Goal: Information Seeking & Learning: Learn about a topic

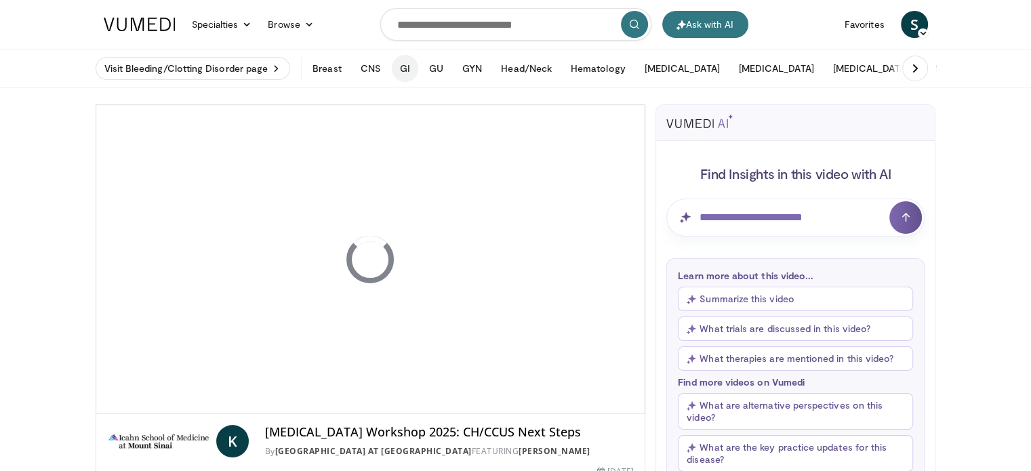
click at [401, 68] on button "GI" at bounding box center [405, 68] width 26 height 27
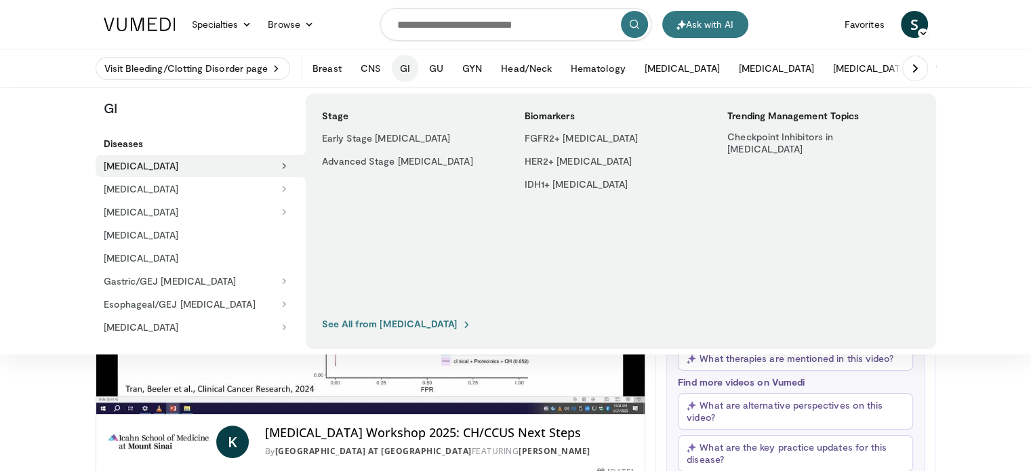
click at [117, 143] on h5 "Diseases" at bounding box center [205, 144] width 202 height 12
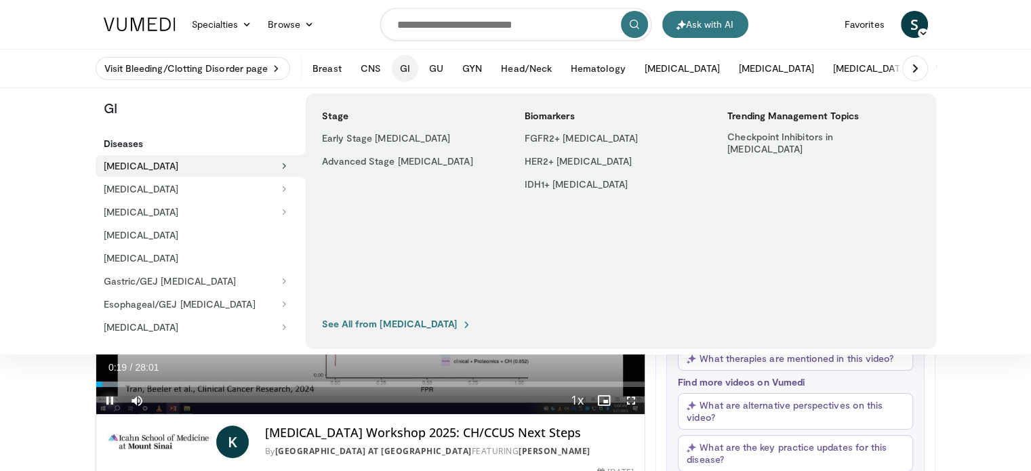
click at [108, 400] on span "Video Player" at bounding box center [109, 400] width 27 height 27
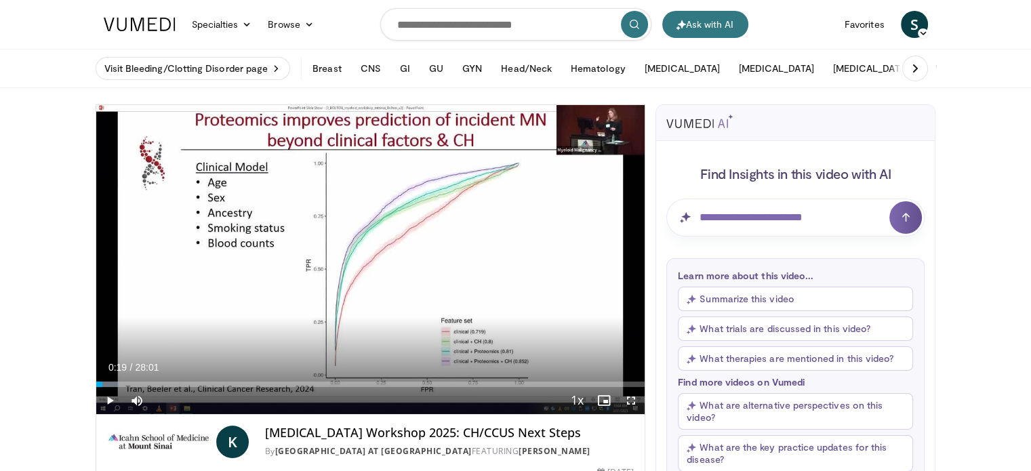
click at [913, 65] on icon at bounding box center [915, 69] width 14 height 14
click at [224, 20] on link "Specialties" at bounding box center [222, 24] width 77 height 27
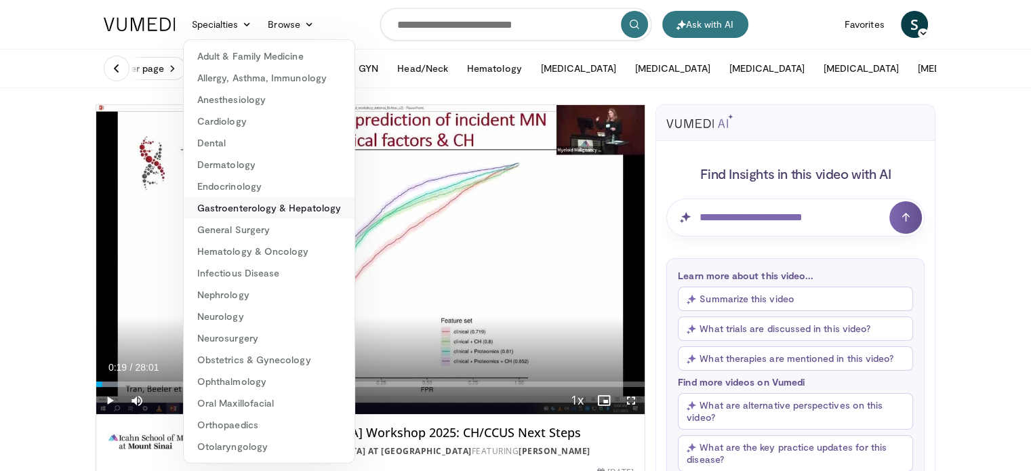
click at [243, 203] on link "Gastroenterology & Hepatology" at bounding box center [269, 208] width 171 height 22
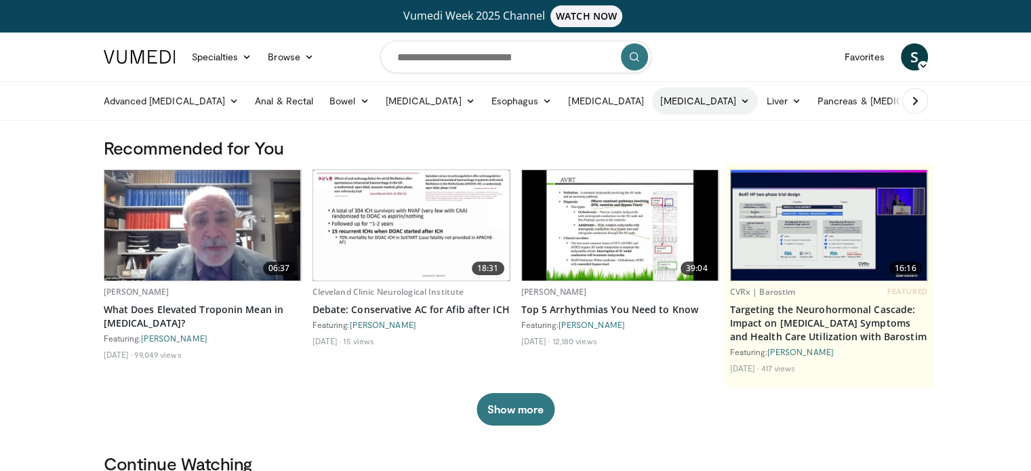
click at [677, 104] on link "GI Bleeding" at bounding box center [705, 100] width 106 height 27
click at [757, 98] on link "Liver" at bounding box center [782, 100] width 51 height 27
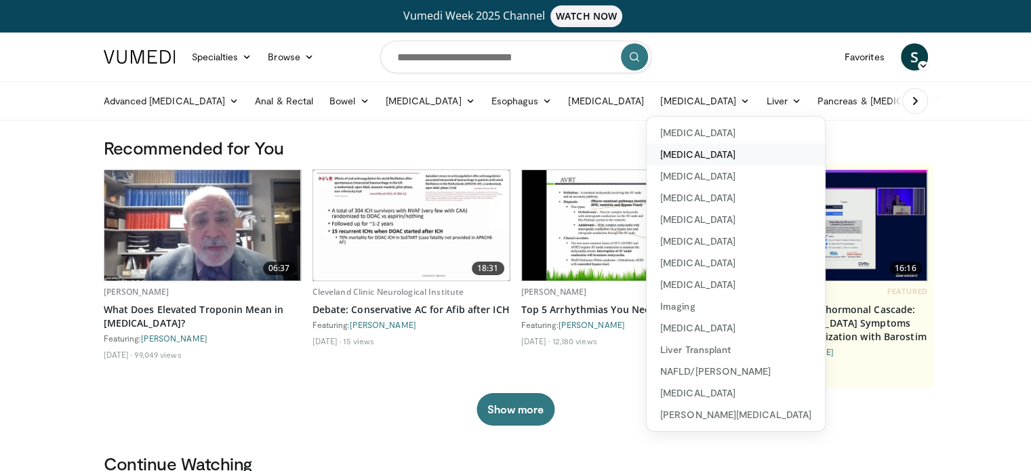
click at [712, 156] on link "Alcoholic Liver Disease" at bounding box center [735, 155] width 178 height 22
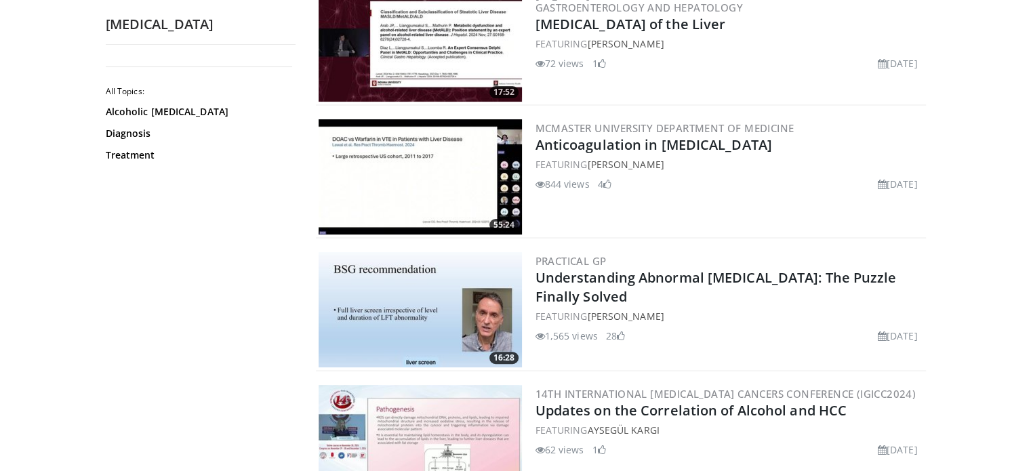
scroll to position [331, 0]
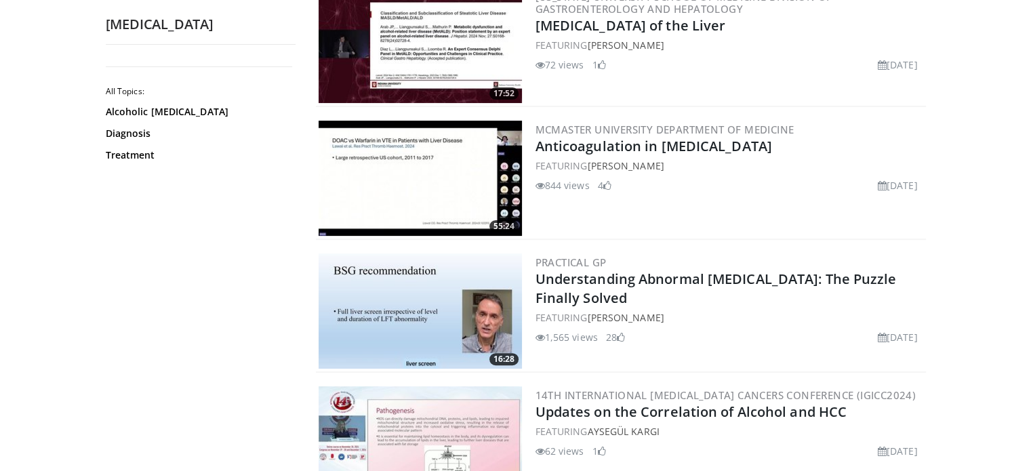
click at [404, 306] on img at bounding box center [419, 310] width 203 height 115
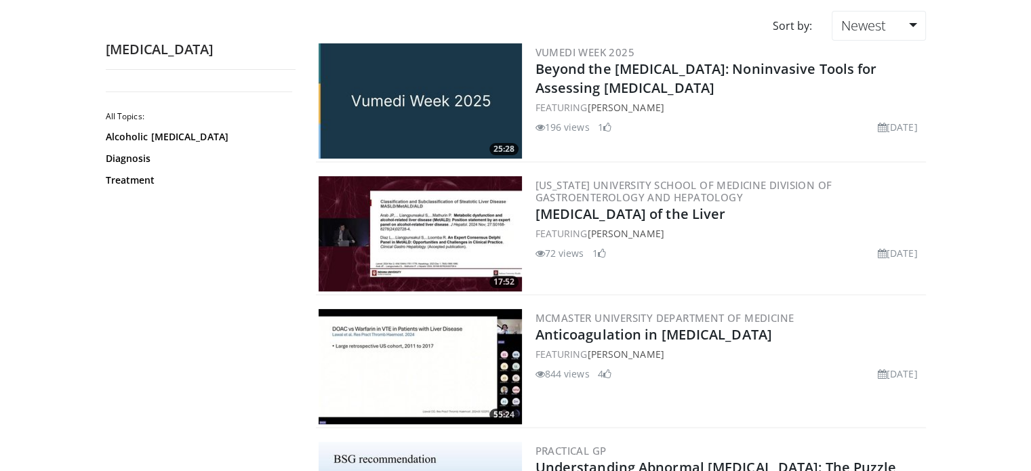
scroll to position [146, 0]
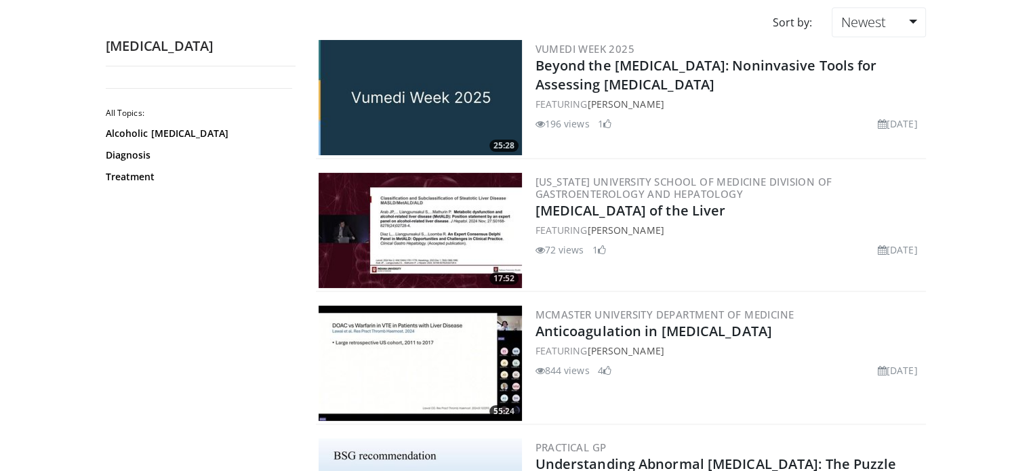
click at [383, 222] on img at bounding box center [419, 230] width 203 height 115
click at [417, 374] on img at bounding box center [419, 363] width 203 height 115
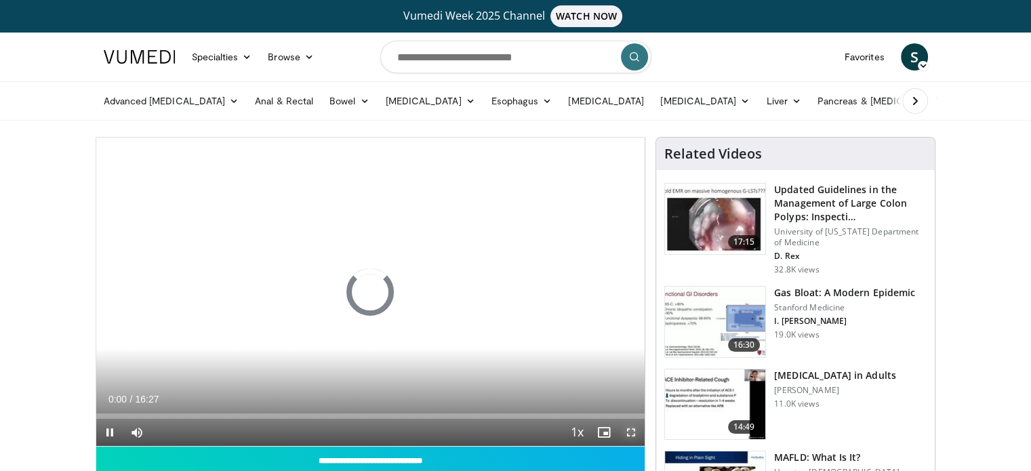
click at [629, 434] on span "Video Player" at bounding box center [630, 432] width 27 height 27
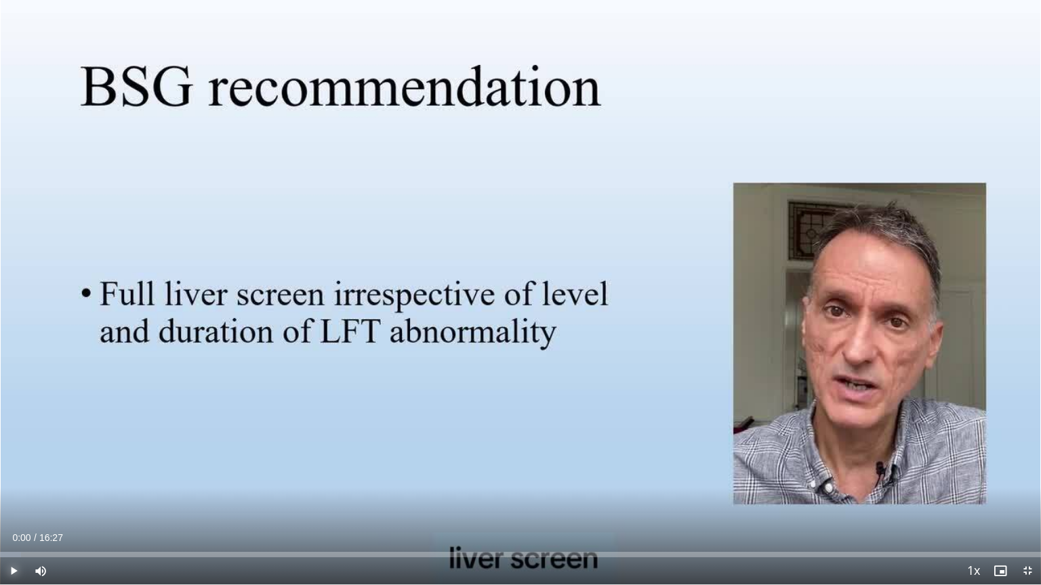
click at [14, 470] on span "Video Player" at bounding box center [13, 571] width 27 height 27
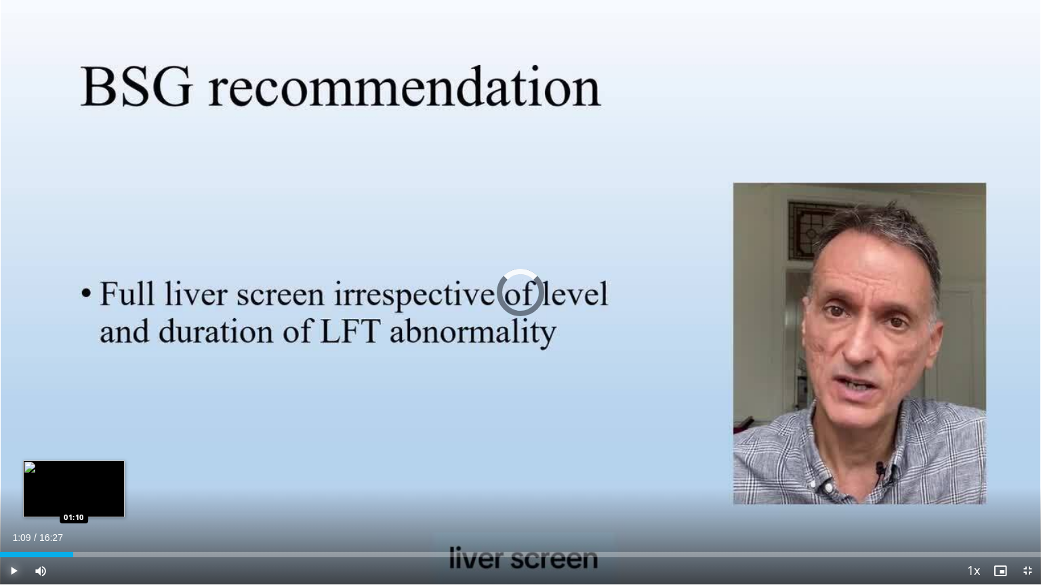
click at [73, 470] on div "Loaded : 4.05% 01:09 01:10" at bounding box center [520, 554] width 1041 height 5
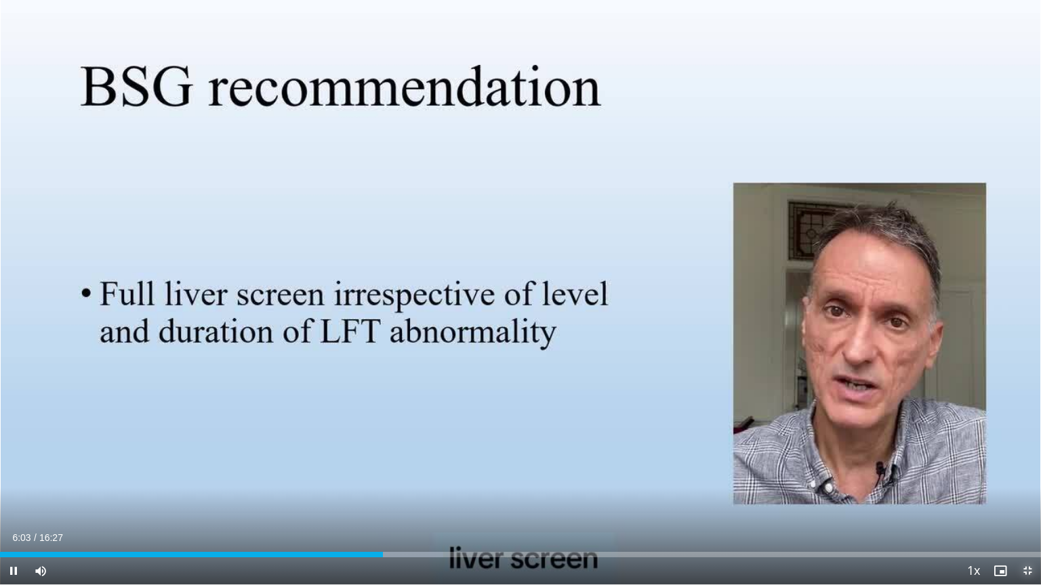
click at [1025, 470] on span "Video Player" at bounding box center [1027, 571] width 27 height 27
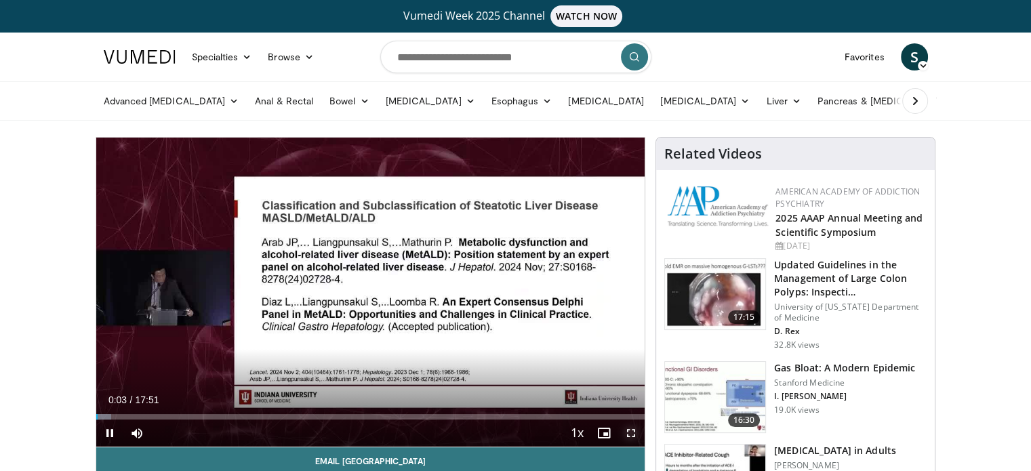
click at [631, 436] on span "Video Player" at bounding box center [630, 432] width 27 height 27
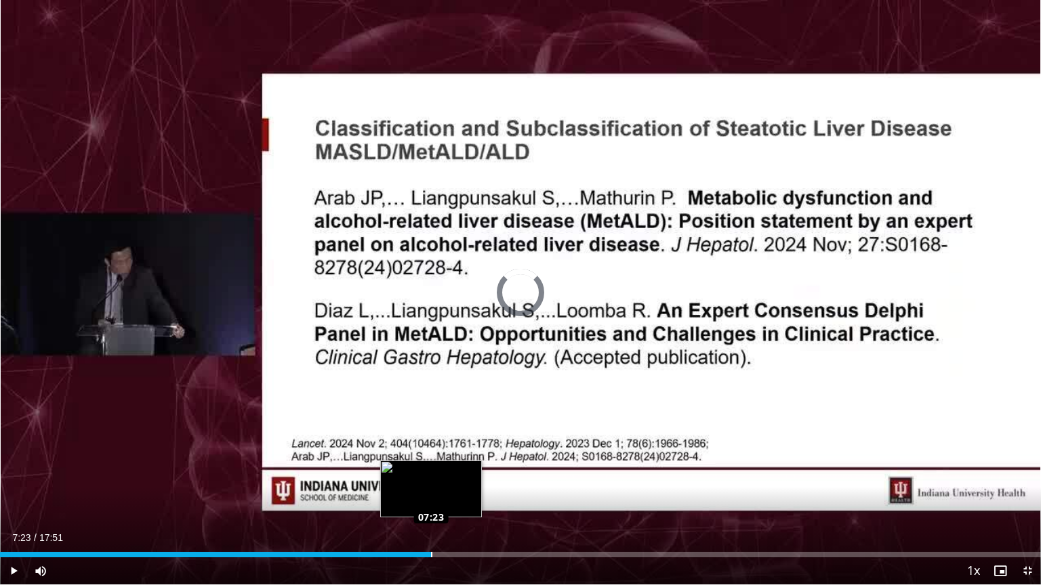
click at [431, 470] on div "Loaded : 34.55% 05:08 07:23" at bounding box center [520, 554] width 1041 height 5
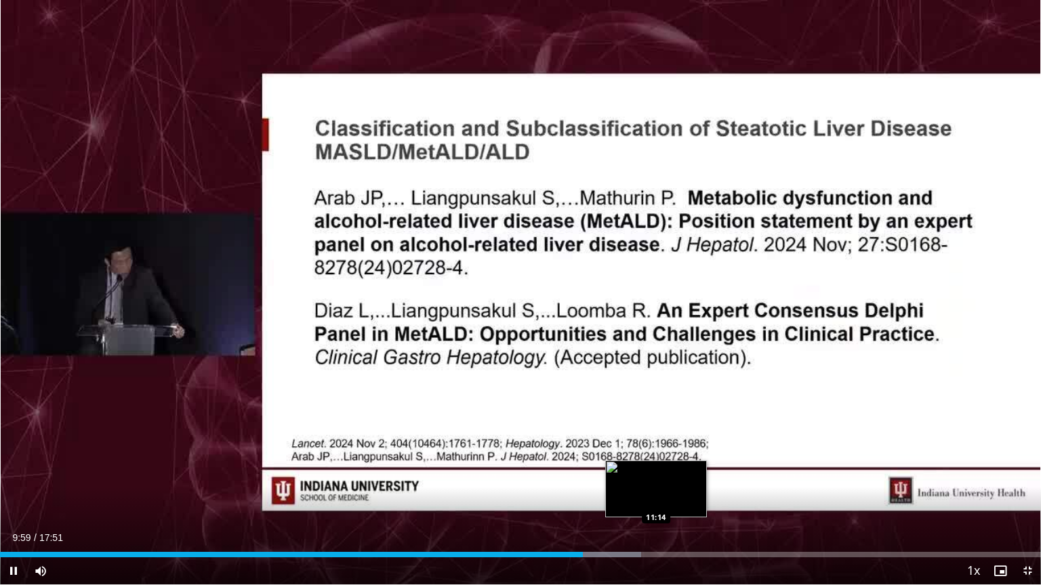
click at [656, 470] on div "Loaded : 61.62% 09:59 11:14" at bounding box center [520, 551] width 1041 height 13
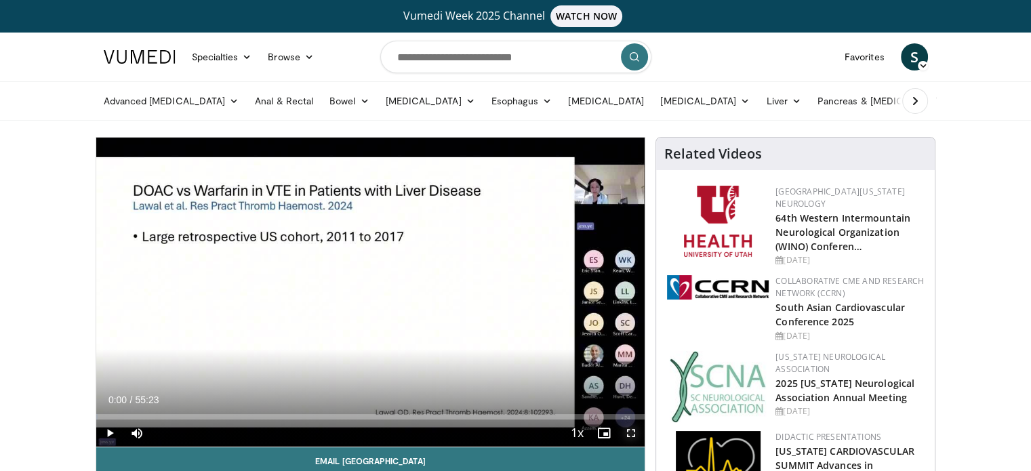
click at [625, 434] on span "Video Player" at bounding box center [630, 432] width 27 height 27
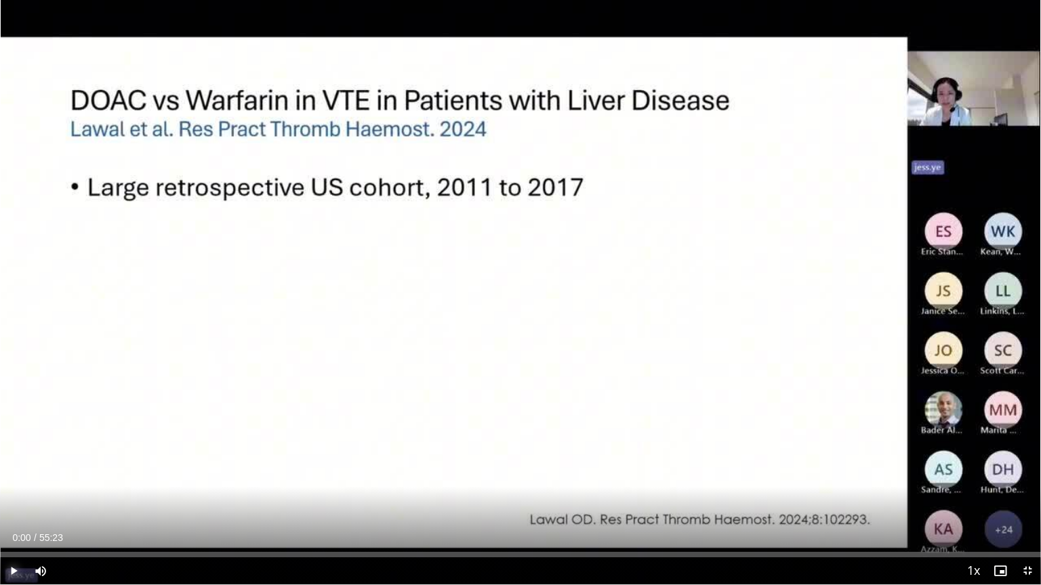
click at [15, 470] on span "Video Player" at bounding box center [13, 571] width 27 height 27
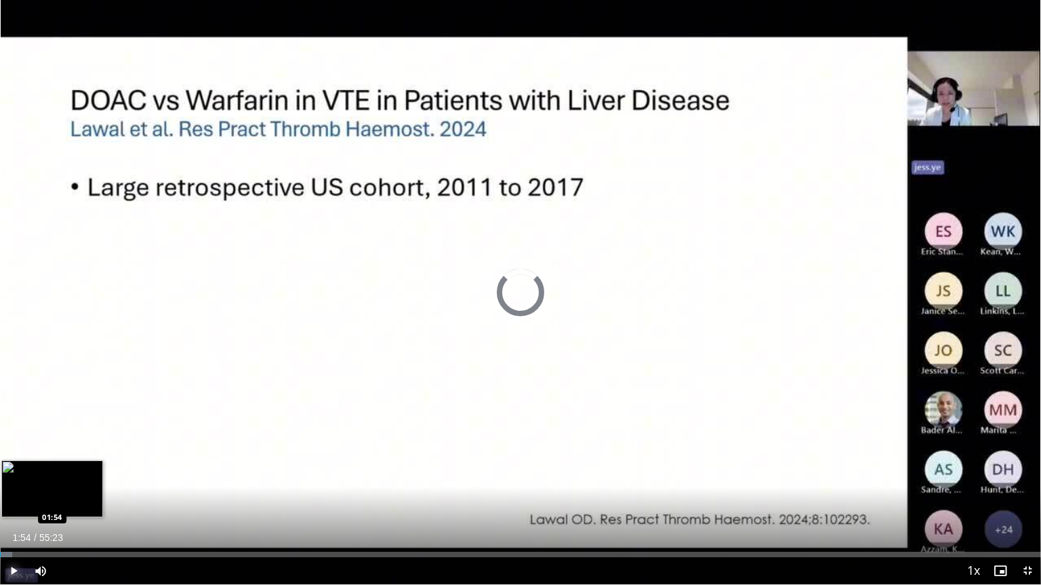
click at [35, 470] on div "Loaded : 1.20% 01:54 01:54" at bounding box center [520, 554] width 1041 height 5
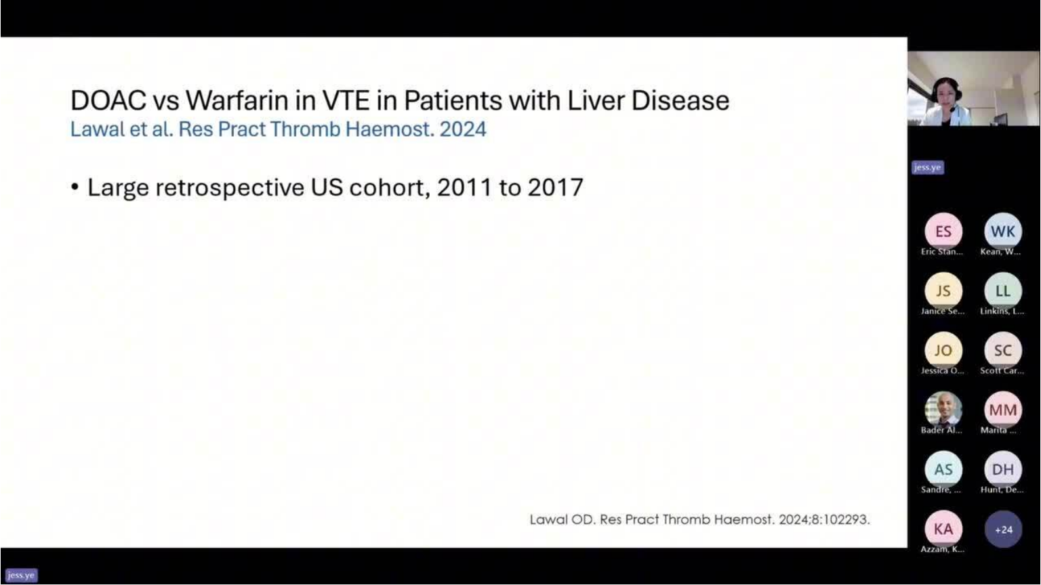
click at [0, 470] on button "Pause" at bounding box center [13, 571] width 27 height 27
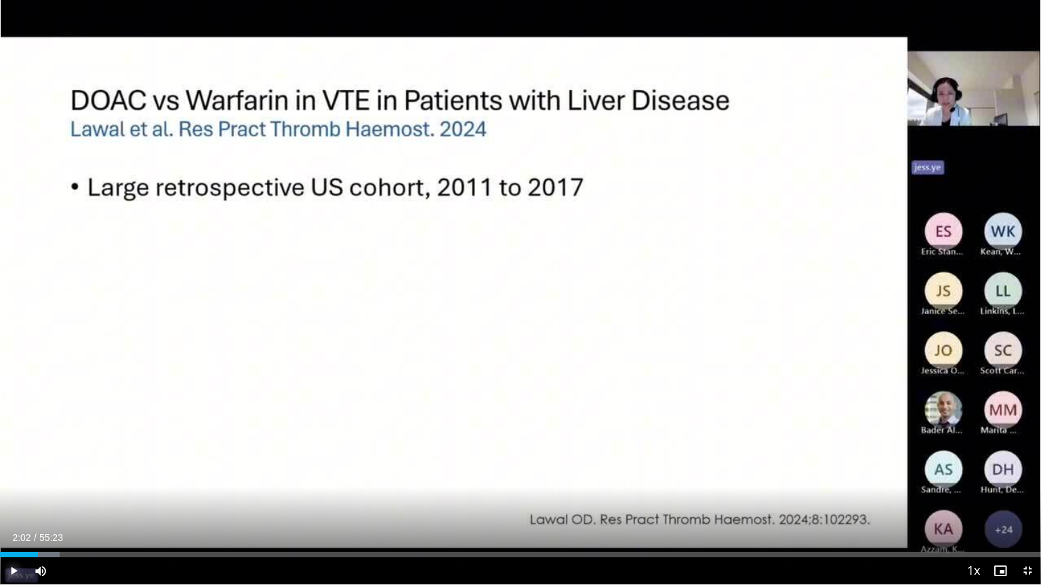
click at [0, 470] on button "Play" at bounding box center [13, 571] width 27 height 27
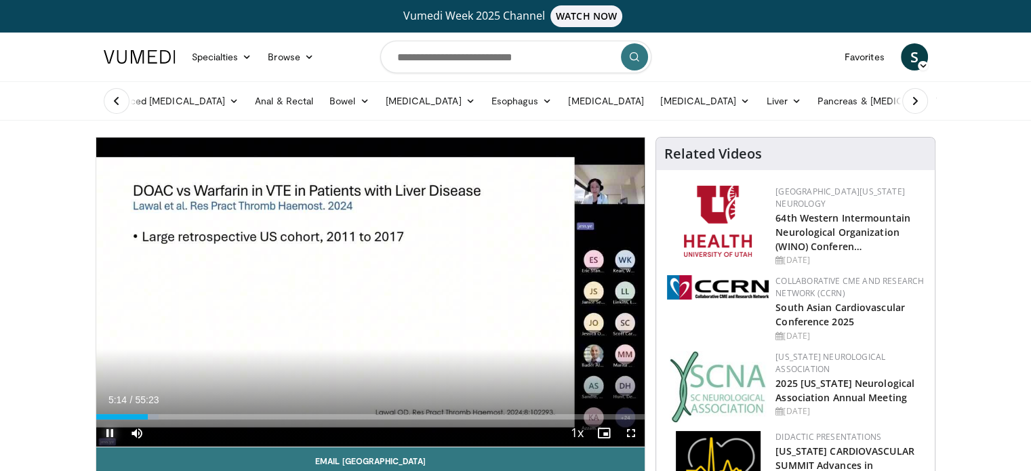
click at [110, 430] on span "Video Player" at bounding box center [109, 432] width 27 height 27
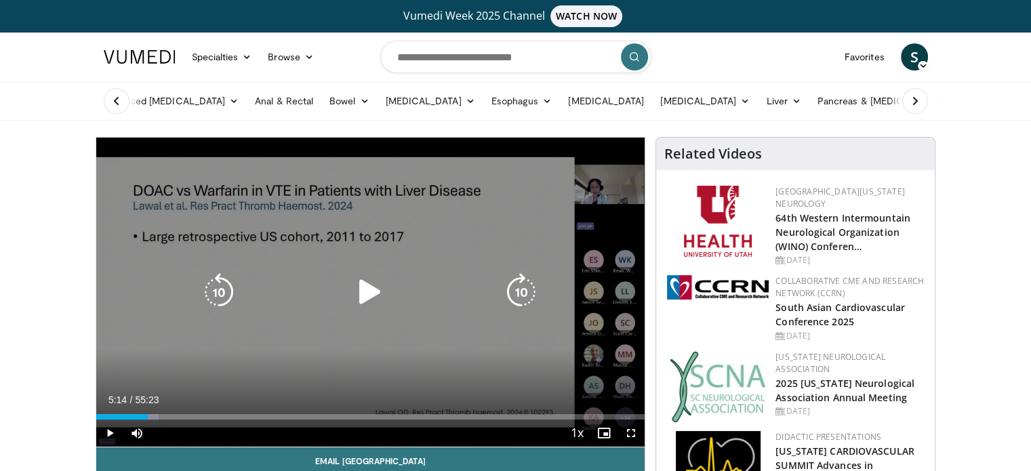
click at [425, 330] on div "10 seconds Tap to unmute" at bounding box center [370, 292] width 549 height 309
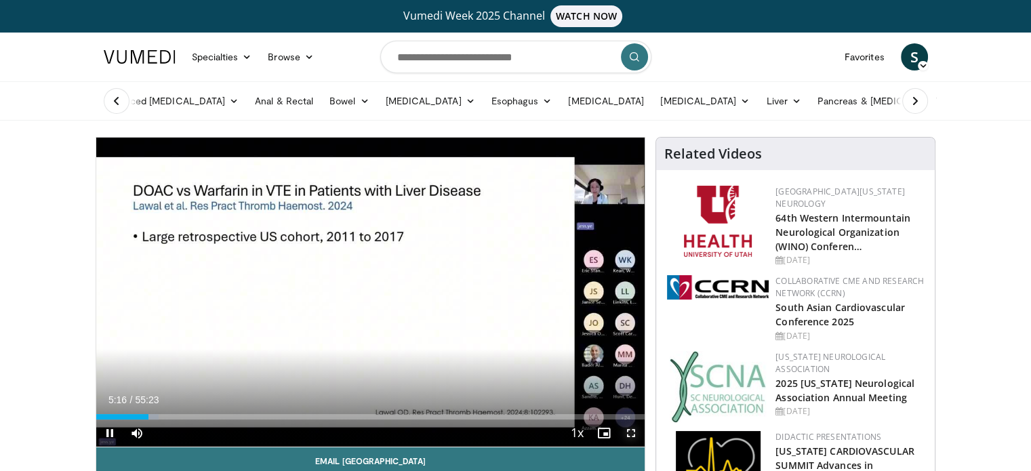
click at [631, 430] on span "Video Player" at bounding box center [630, 432] width 27 height 27
click at [108, 433] on span "Video Player" at bounding box center [109, 432] width 27 height 27
click at [106, 430] on span "Video Player" at bounding box center [109, 432] width 27 height 27
click at [631, 433] on span "Video Player" at bounding box center [630, 432] width 27 height 27
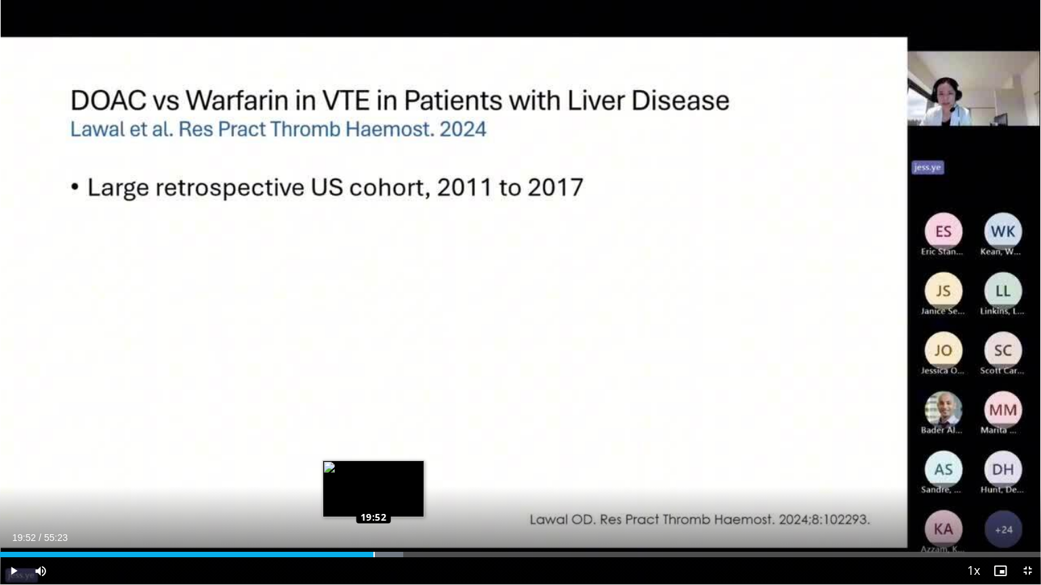
click at [373, 470] on div "Loaded : 38.76% 19:52 19:52" at bounding box center [520, 554] width 1041 height 5
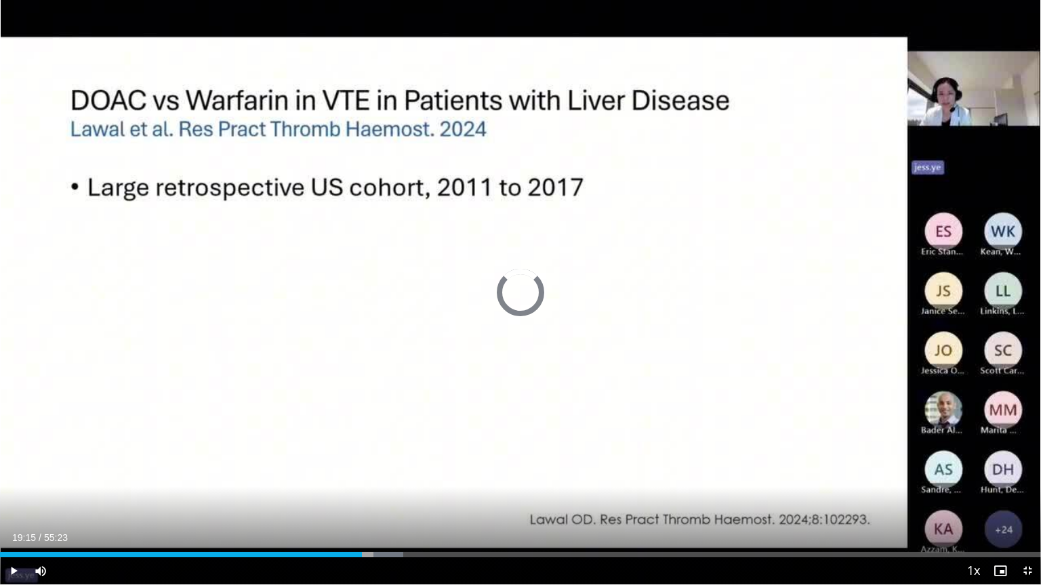
click at [362, 470] on div "Loaded : 38.76% 19:15 19:15" at bounding box center [520, 554] width 1041 height 5
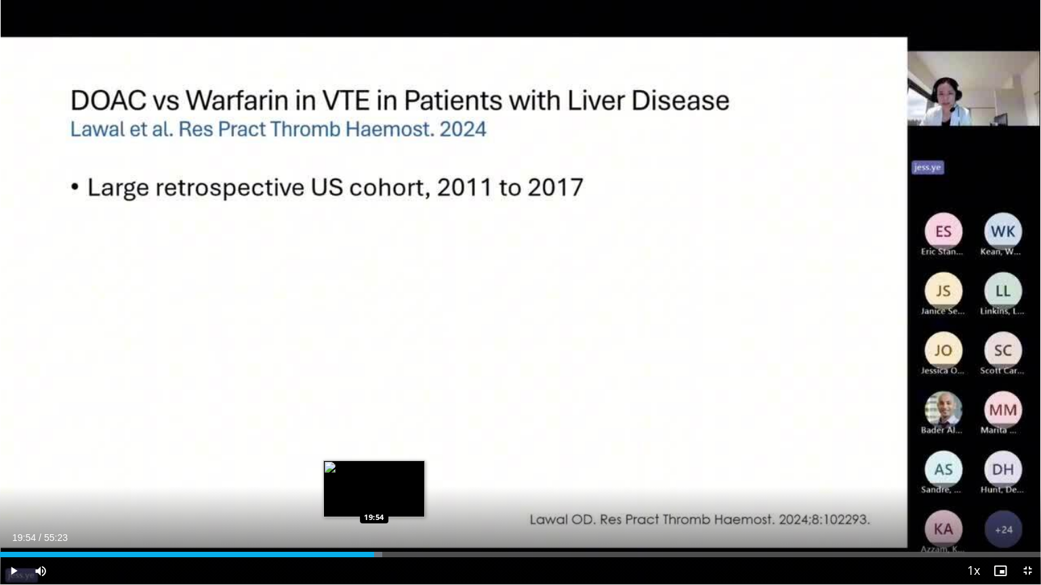
click at [374, 470] on div "Loaded : 36.71% 19:19 19:54" at bounding box center [520, 554] width 1041 height 5
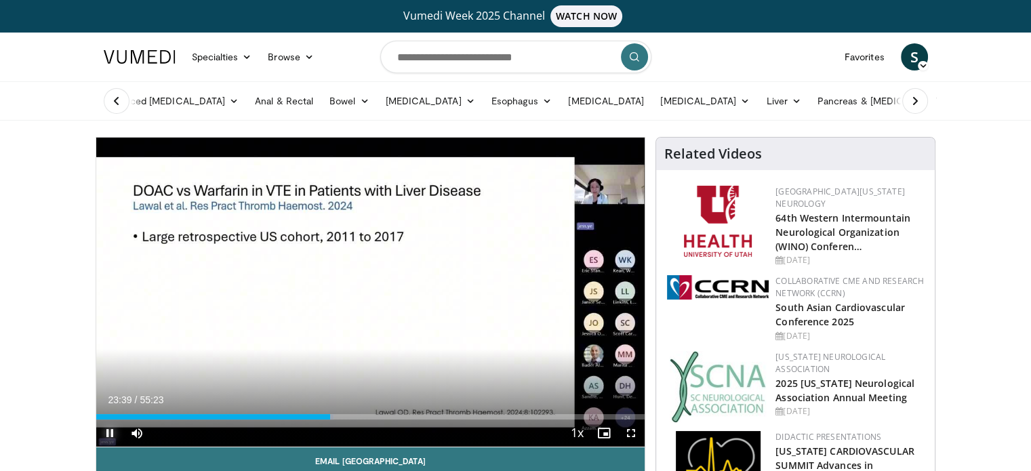
click at [107, 433] on span "Video Player" at bounding box center [109, 432] width 27 height 27
click at [108, 431] on span "Video Player" at bounding box center [109, 432] width 27 height 27
click at [630, 432] on span "Video Player" at bounding box center [630, 432] width 27 height 27
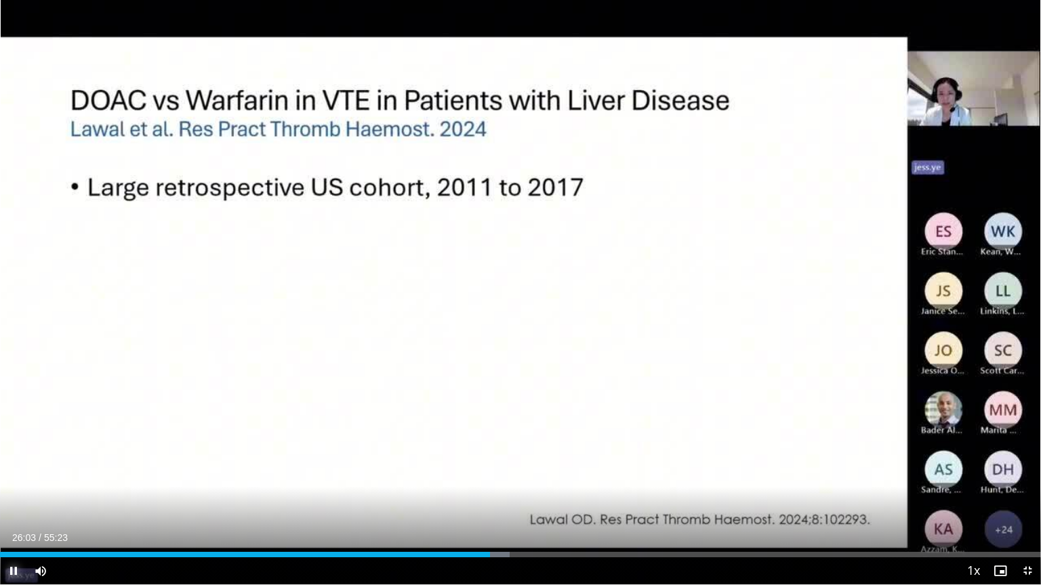
click at [10, 470] on span "Video Player" at bounding box center [13, 571] width 27 height 27
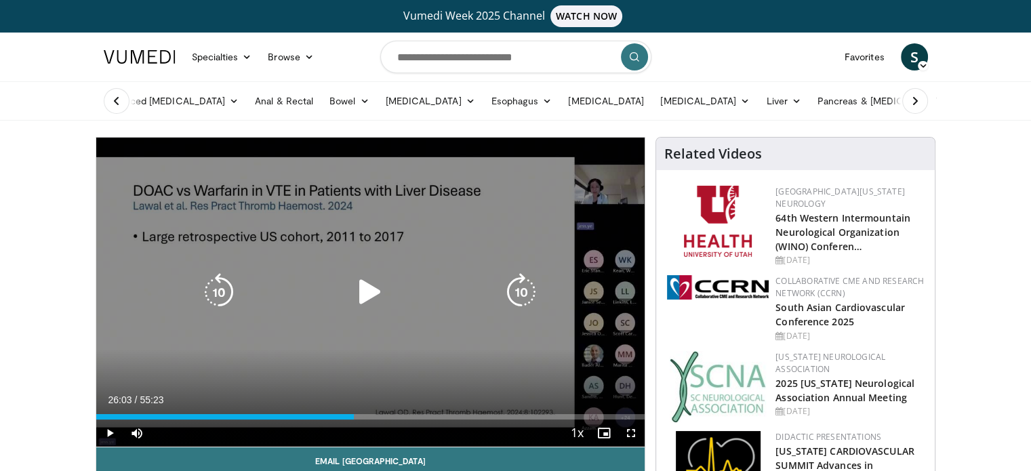
click at [369, 292] on icon "Video Player" at bounding box center [370, 292] width 38 height 38
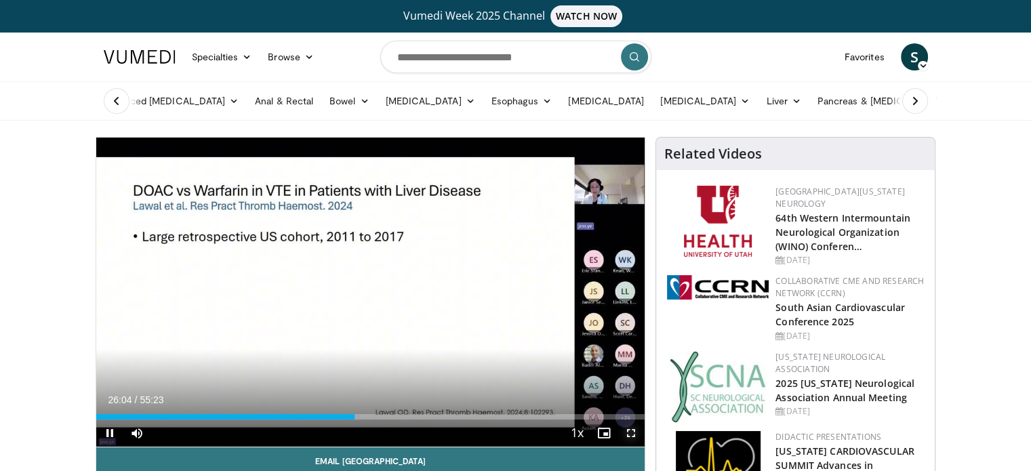
click at [629, 430] on span "Video Player" at bounding box center [630, 432] width 27 height 27
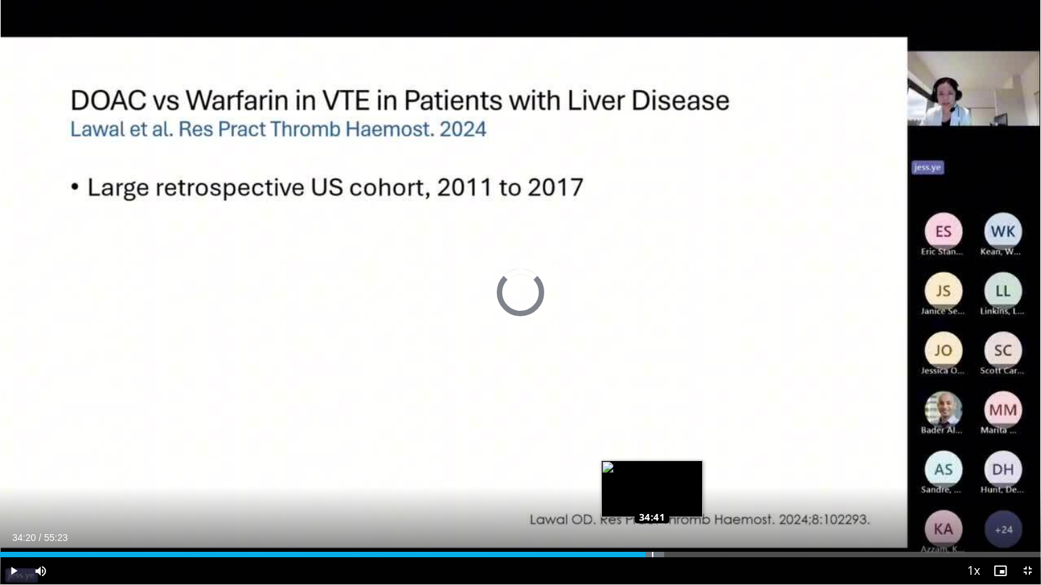
click at [652, 470] on div "Loaded : 63.80% 34:41 34:41" at bounding box center [520, 554] width 1041 height 5
click at [667, 470] on div "Loaded : 64.30% 35:28 35:28" at bounding box center [520, 551] width 1041 height 13
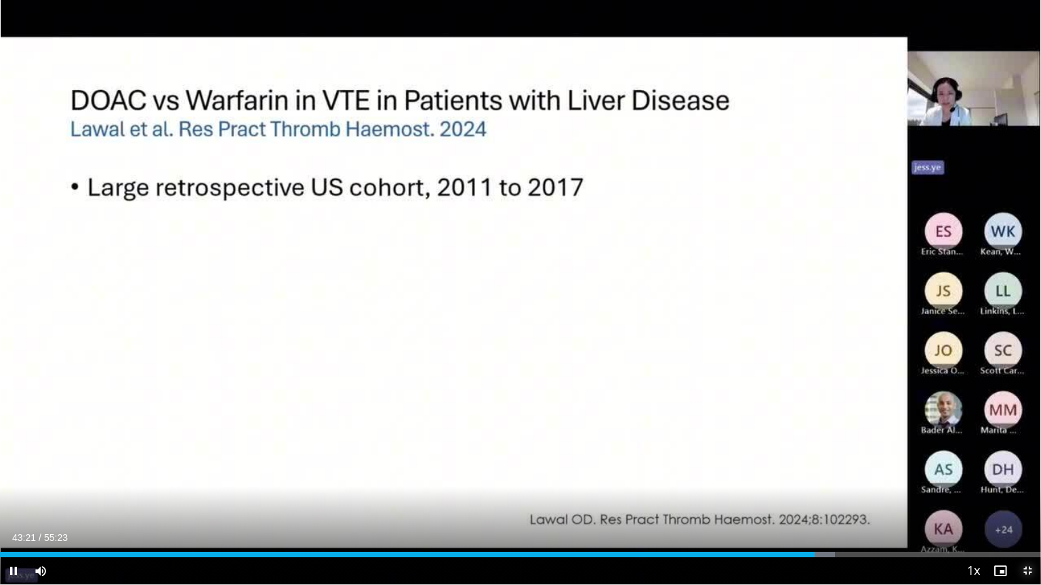
click at [1024, 470] on span "Video Player" at bounding box center [1027, 571] width 27 height 27
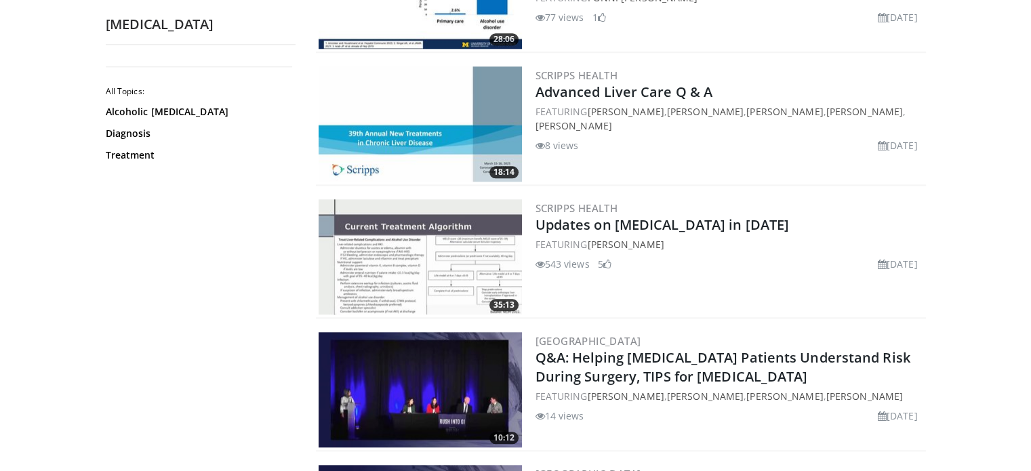
scroll to position [1316, 0]
